Goal: Find contact information: Find contact information

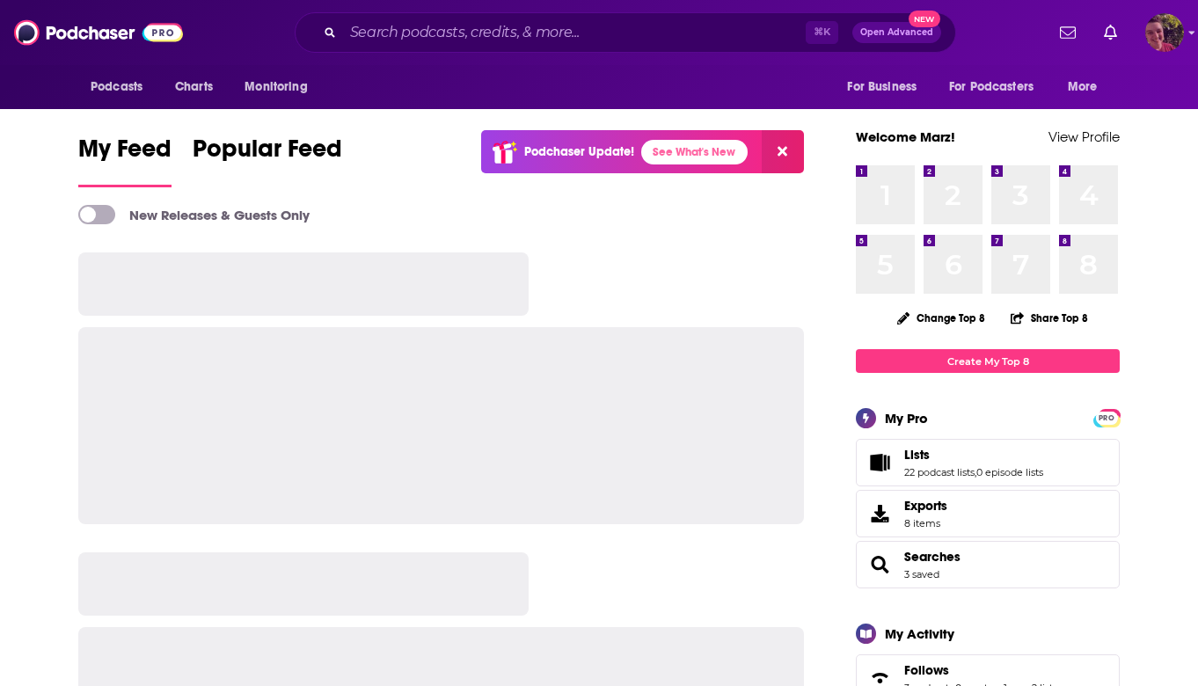
click at [1170, 37] on img "Logged in as Marz" at bounding box center [1164, 32] width 39 height 39
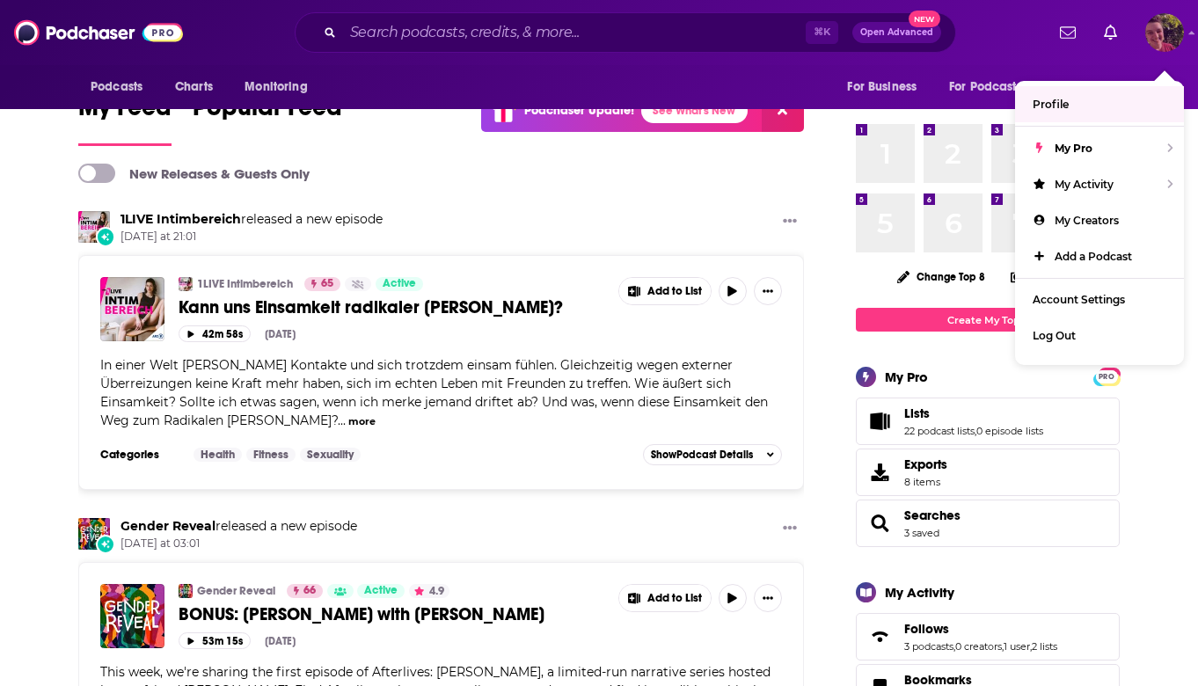
scroll to position [47, 0]
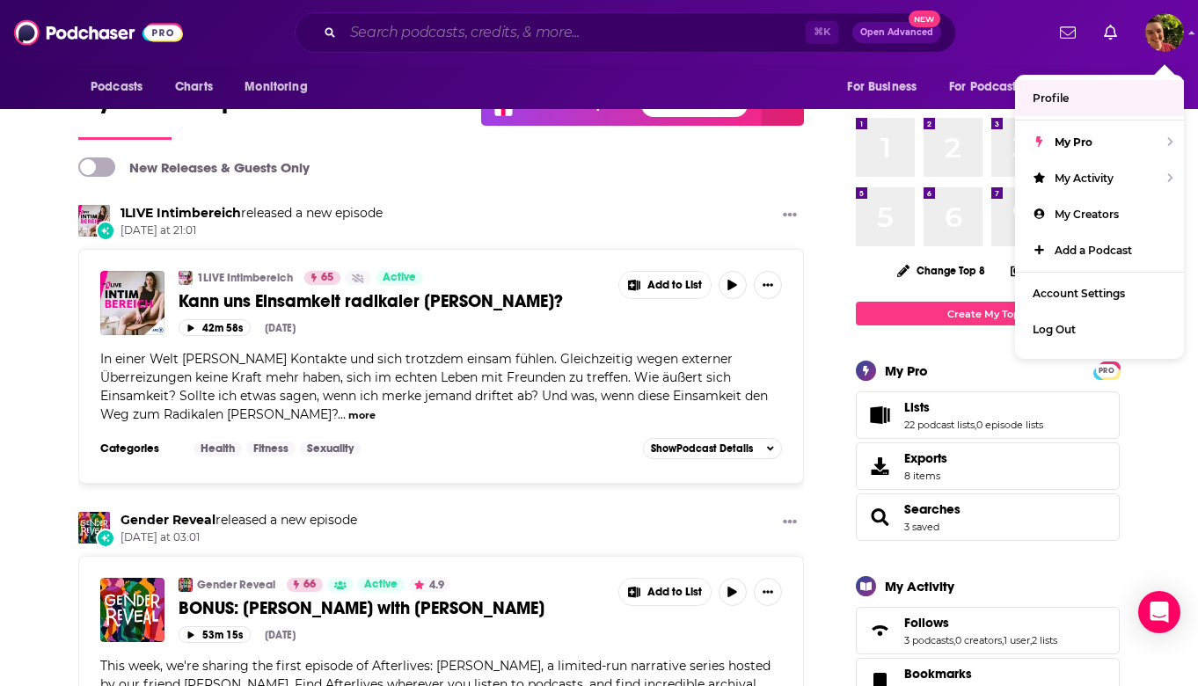
click at [500, 29] on input "Search podcasts, credits, & more..." at bounding box center [574, 32] width 463 height 28
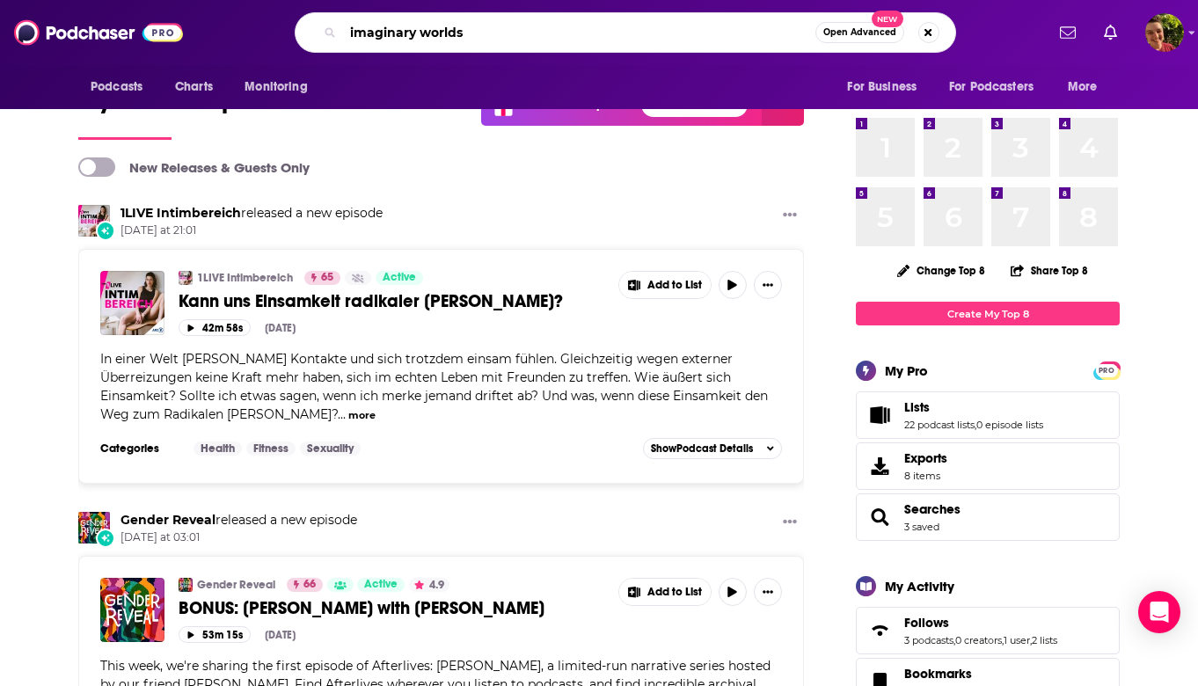
type input "imaginary worlds"
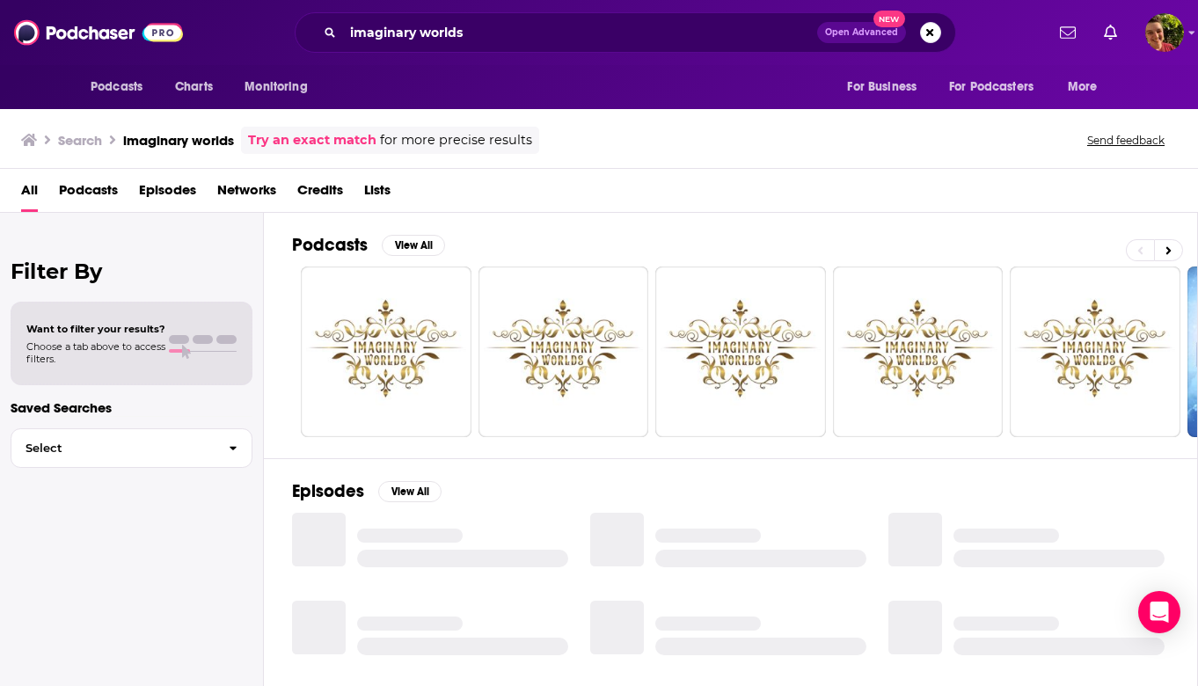
scroll to position [215, 0]
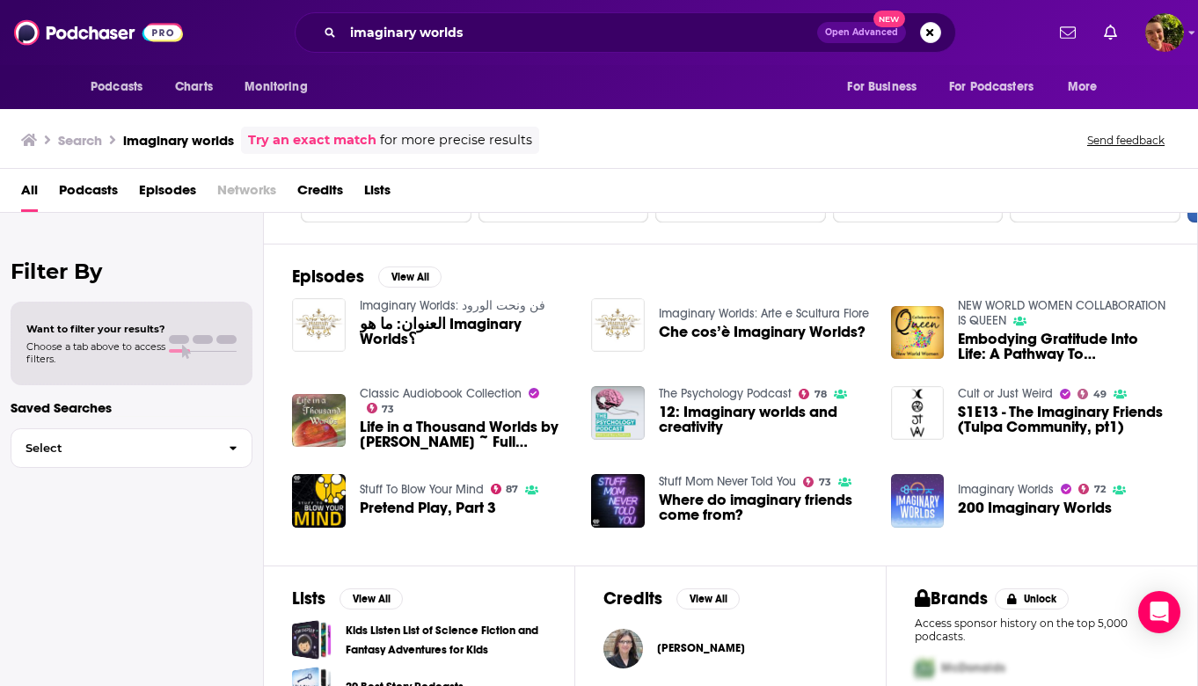
click at [906, 499] on img "200 Imaginary Worlds" at bounding box center [918, 501] width 54 height 54
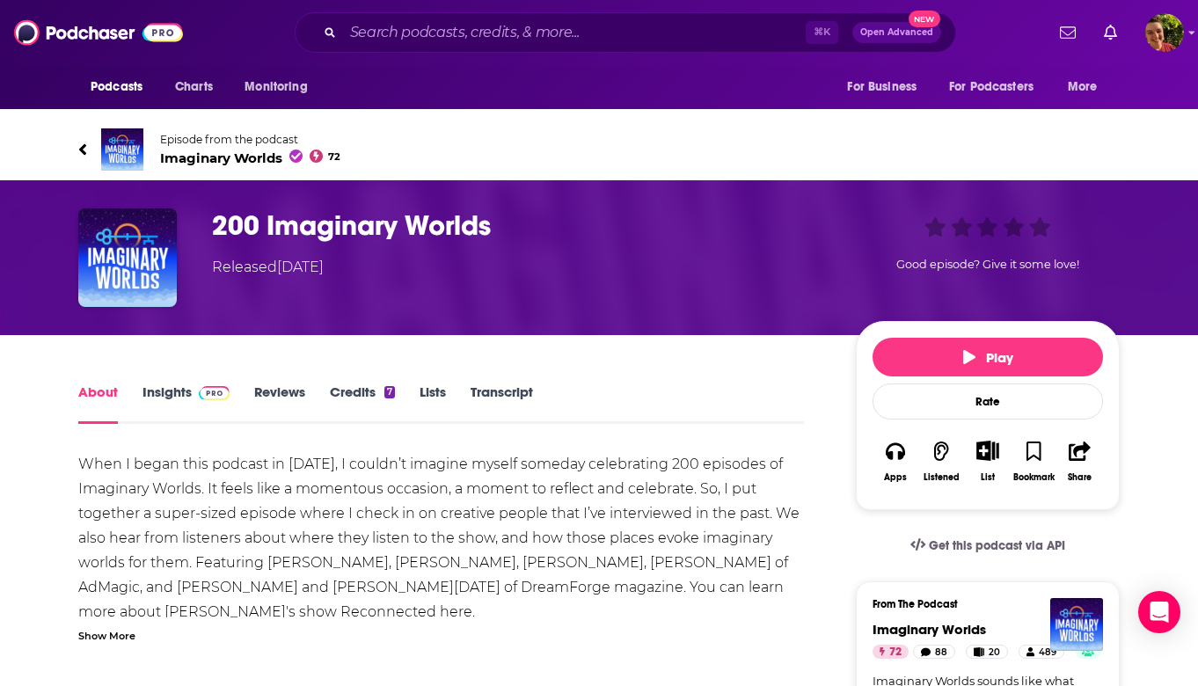
click at [213, 156] on span "Imaginary Worlds 72" at bounding box center [250, 158] width 180 height 17
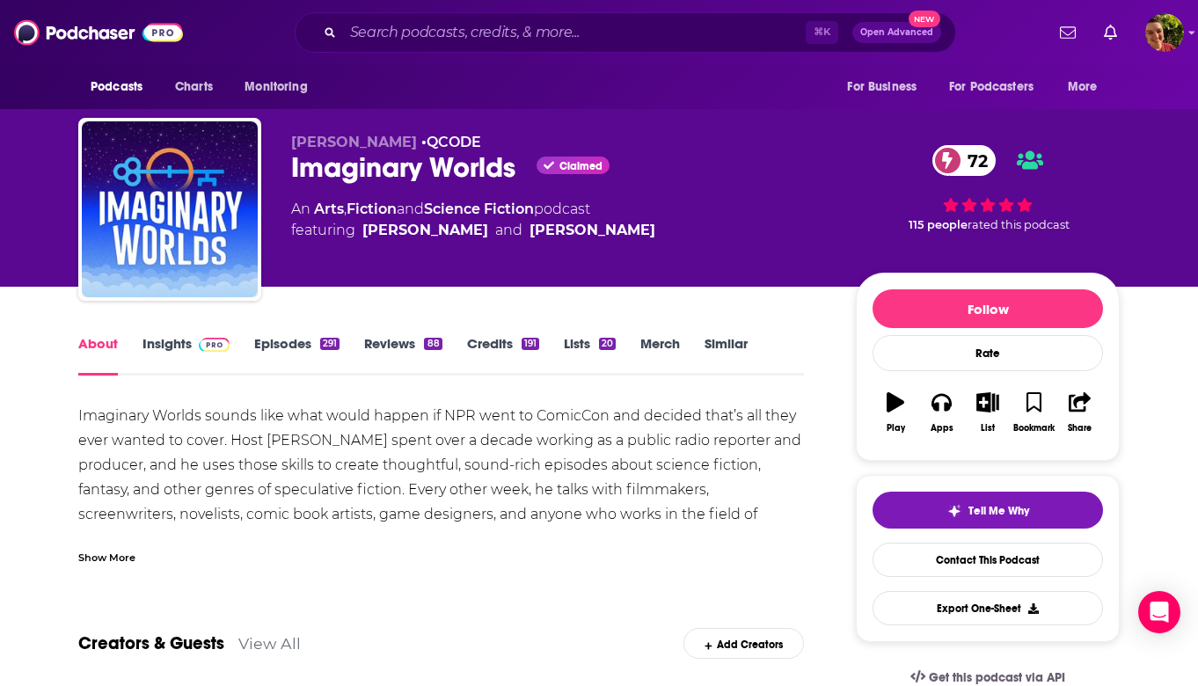
click at [212, 348] on img at bounding box center [214, 345] width 31 height 14
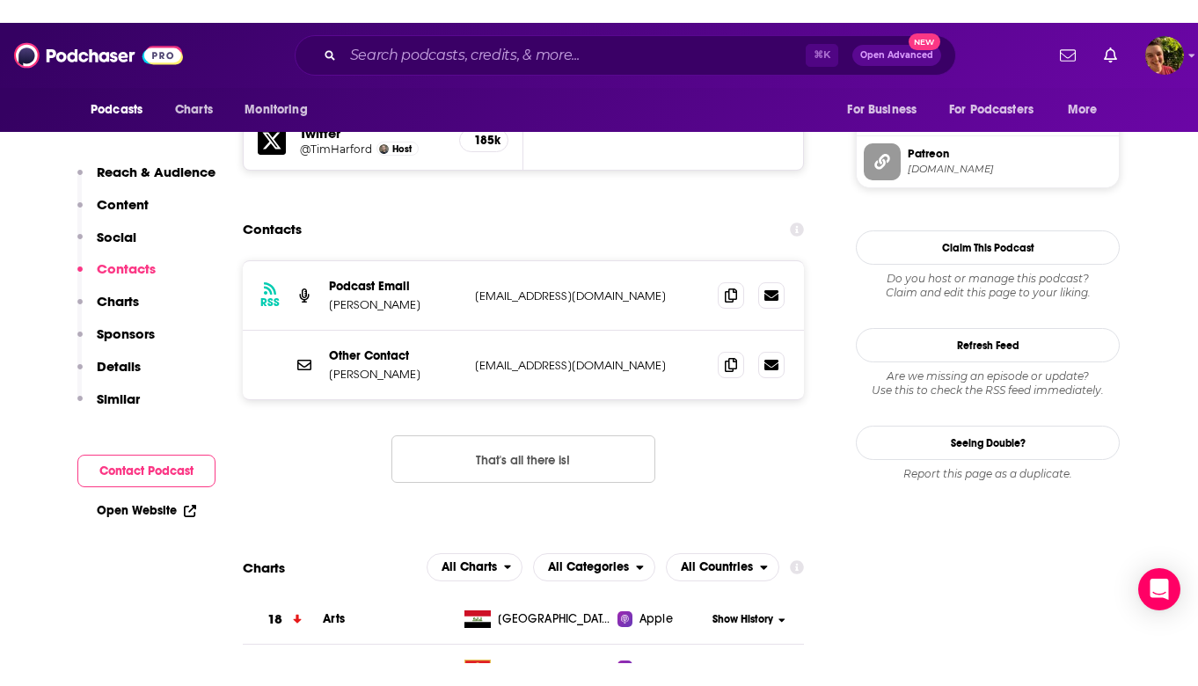
scroll to position [1689, 0]
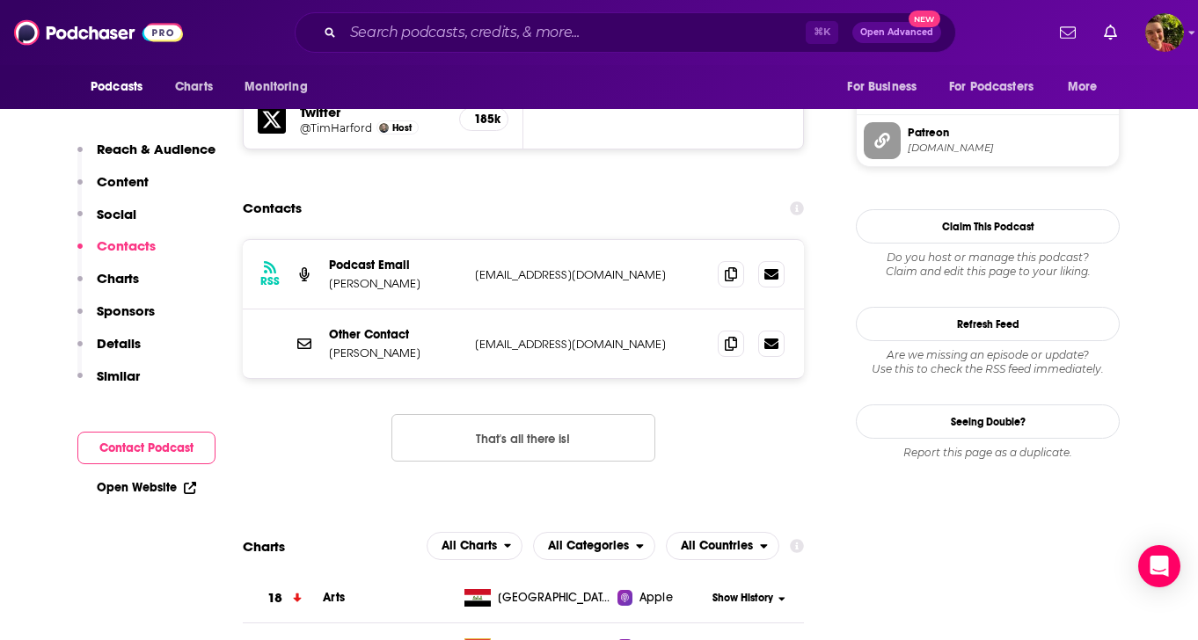
click at [377, 346] on p "[PERSON_NAME]" at bounding box center [395, 353] width 132 height 15
copy p "[PERSON_NAME]"
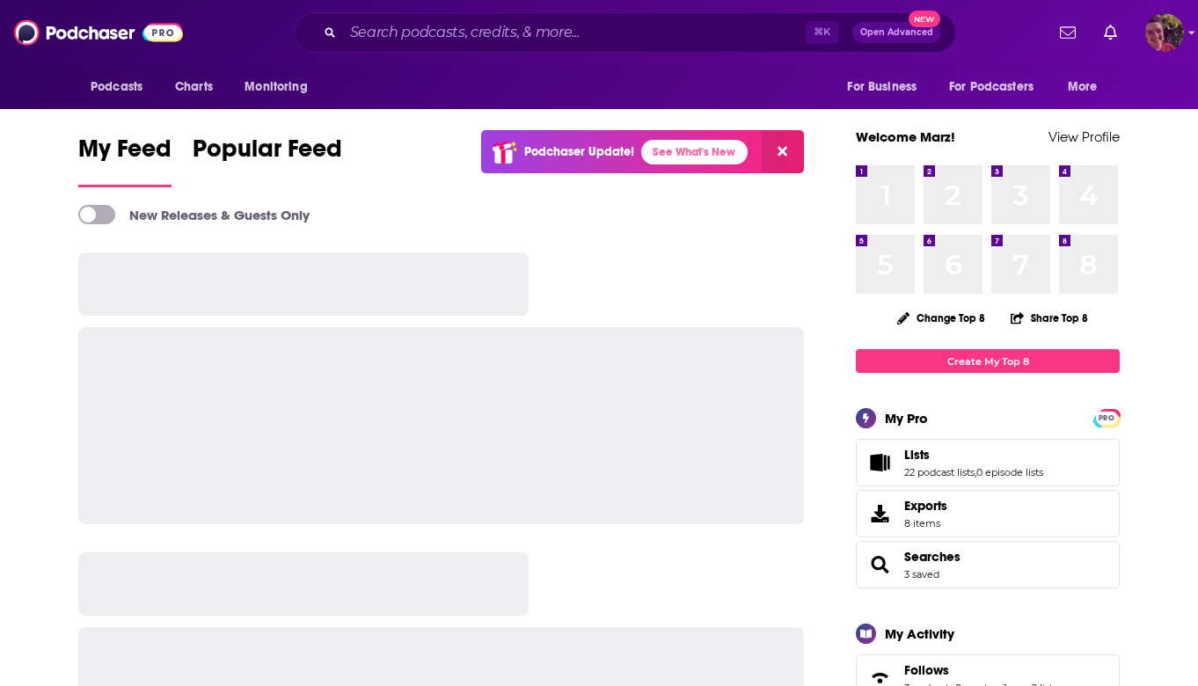
click at [1154, 36] on img "Logged in as Marz" at bounding box center [1164, 32] width 39 height 39
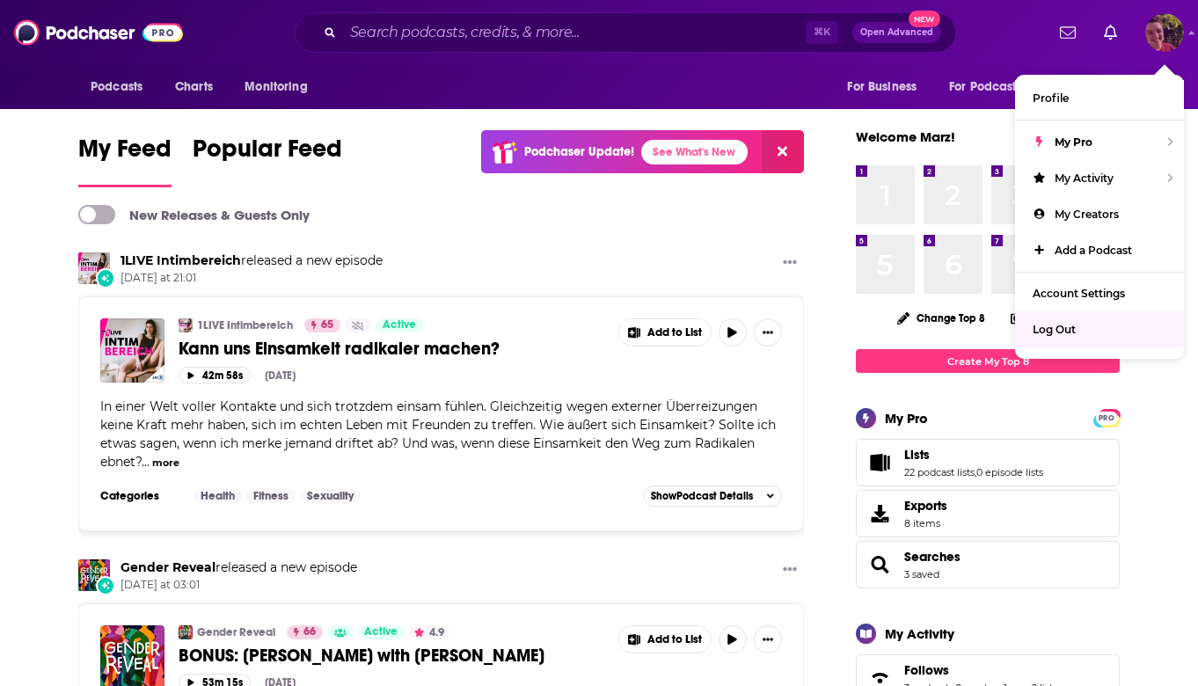
click at [1084, 332] on div "Log Out" at bounding box center [1099, 329] width 169 height 36
